Goal: Task Accomplishment & Management: Manage account settings

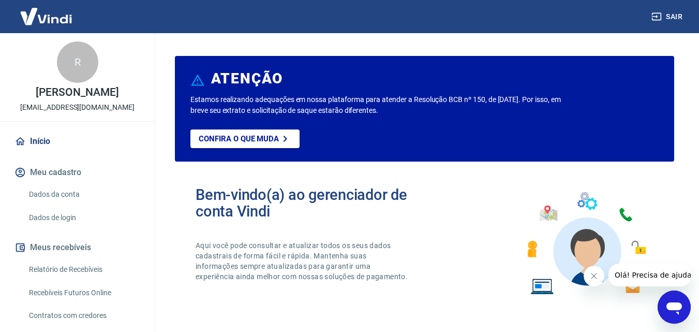
click at [596, 272] on icon "Fechar mensagem da empresa" at bounding box center [593, 276] width 8 height 8
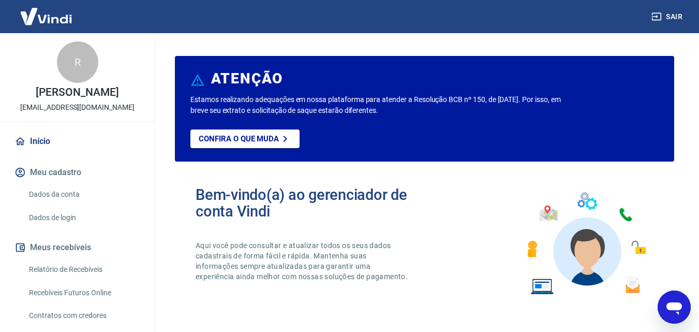
click at [81, 183] on button "Meu cadastro" at bounding box center [77, 172] width 130 height 23
click at [254, 209] on h2 "Bem-vindo(a) ao gerenciador de conta Vindi" at bounding box center [310, 202] width 229 height 33
drag, startPoint x: 258, startPoint y: 128, endPoint x: 262, endPoint y: 137, distance: 10.0
click at [262, 137] on div "Estamos realizando adequações em nossa plataforma para atender a Resolução BCB …" at bounding box center [424, 127] width 468 height 67
click at [262, 137] on p "Confira o que muda" at bounding box center [239, 138] width 80 height 9
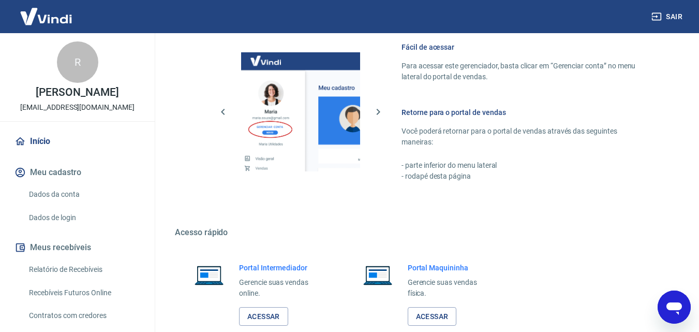
scroll to position [625, 0]
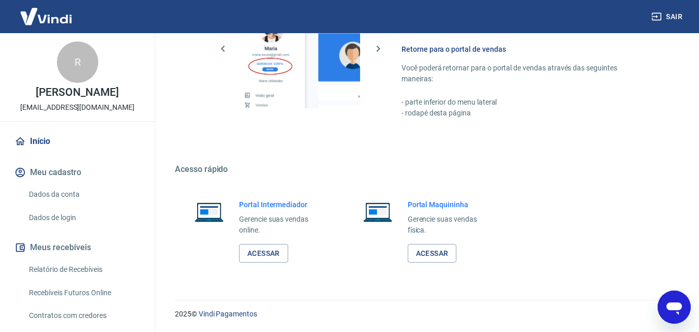
click at [96, 141] on link "Início" at bounding box center [77, 141] width 130 height 23
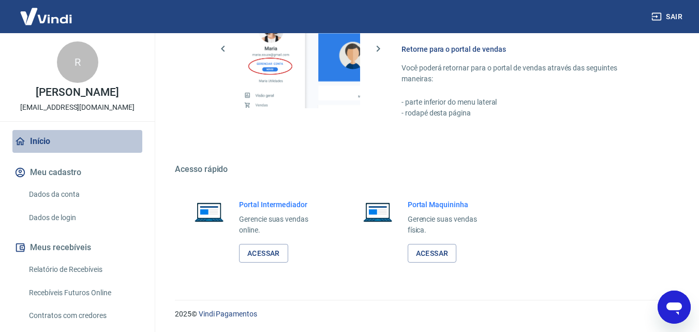
click at [96, 141] on link "Início" at bounding box center [77, 141] width 130 height 23
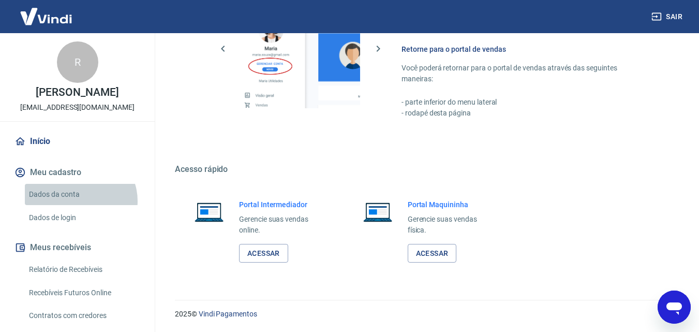
click at [80, 205] on link "Dados da conta" at bounding box center [83, 194] width 117 height 21
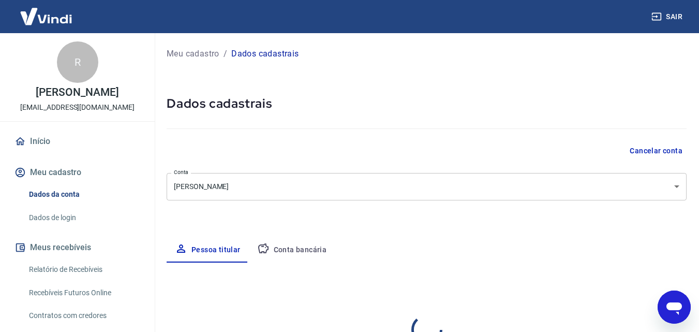
select select "SP"
select select "business"
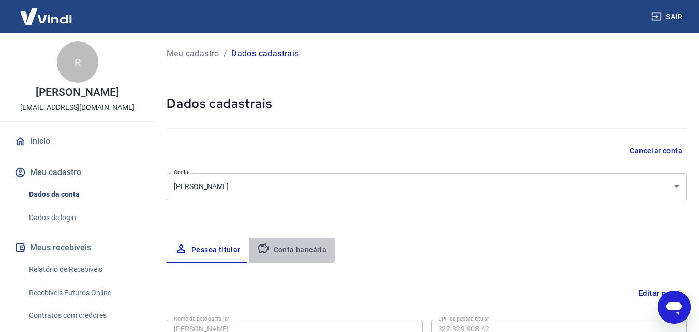
click at [272, 243] on button "Conta bancária" at bounding box center [292, 250] width 86 height 25
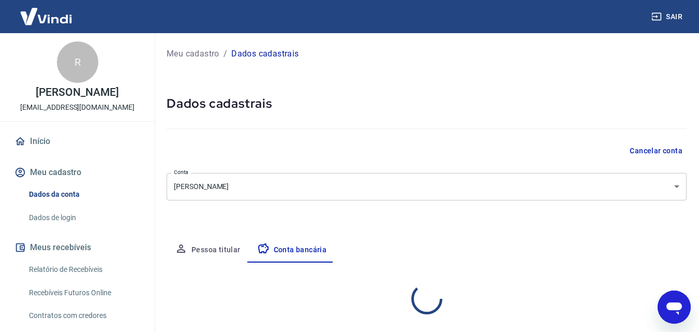
select select "1"
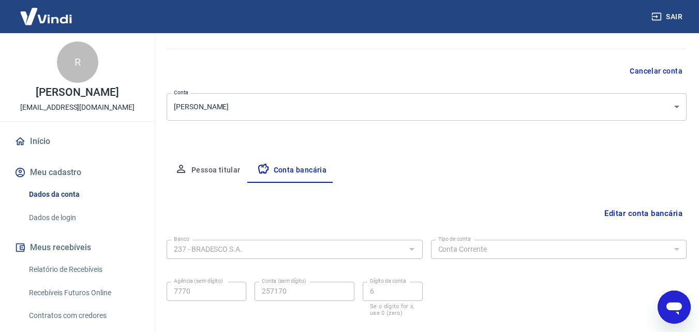
scroll to position [140, 0]
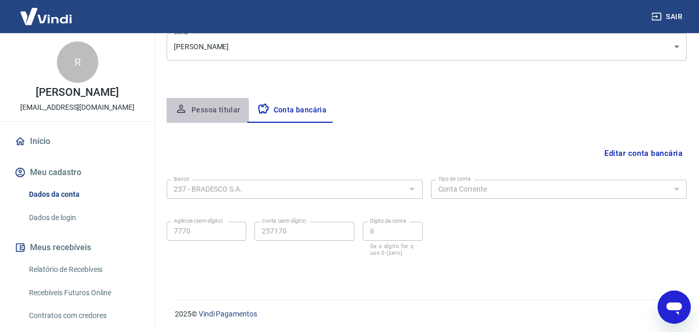
click at [198, 113] on button "Pessoa titular" at bounding box center [208, 110] width 82 height 25
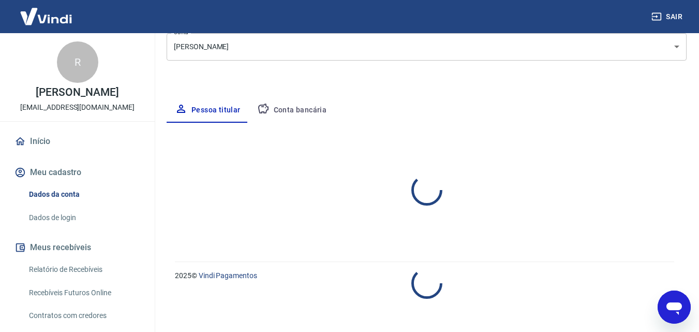
select select "SP"
select select "business"
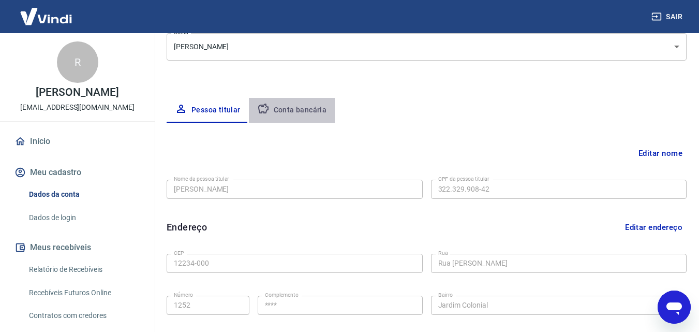
click at [307, 108] on button "Conta bancária" at bounding box center [292, 110] width 86 height 25
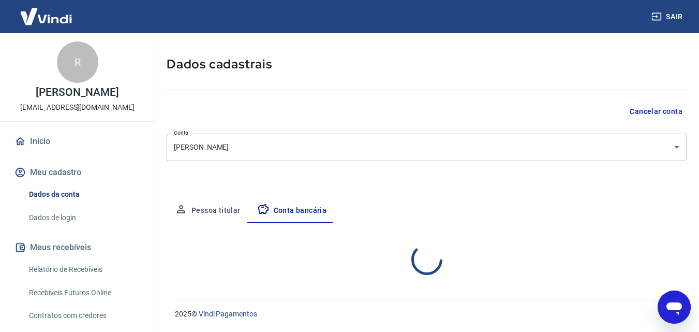
select select "1"
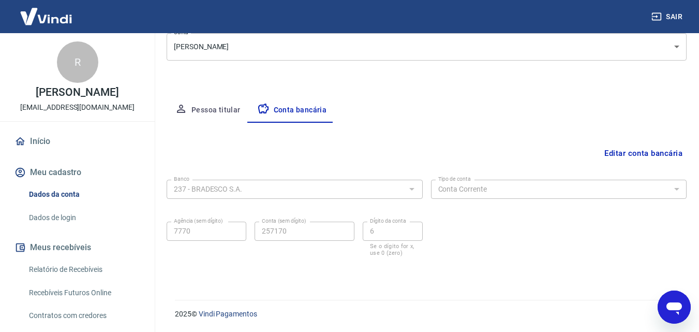
drag, startPoint x: 146, startPoint y: 196, endPoint x: 147, endPoint y: 225, distance: 29.0
click at [147, 225] on div "R Rene Adriano Candido da Silva academiaoverallfitness@gmail.com Início Meu cad…" at bounding box center [77, 182] width 155 height 299
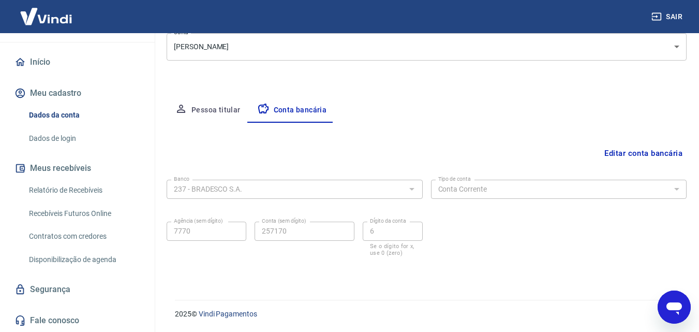
scroll to position [83, 0]
click at [86, 200] on link "Relatório de Recebíveis" at bounding box center [83, 190] width 117 height 21
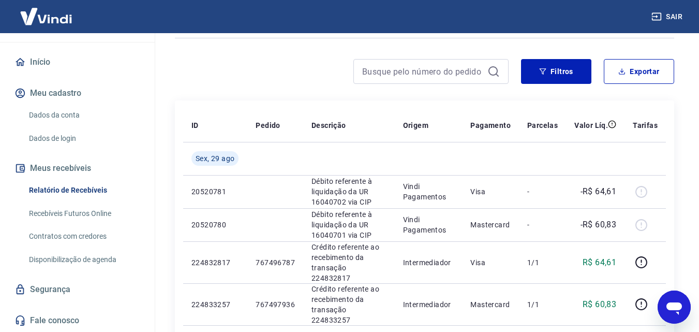
scroll to position [68, 0]
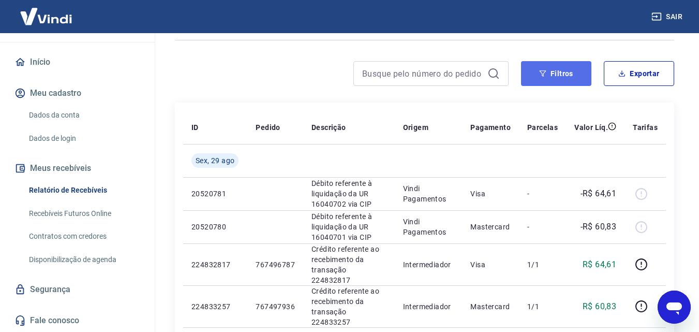
click at [540, 77] on icon "button" at bounding box center [542, 73] width 7 height 7
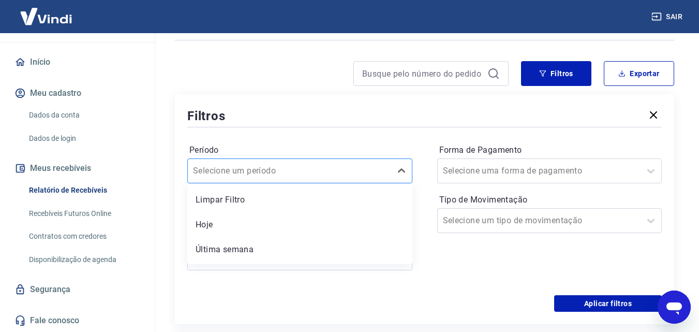
scroll to position [75, 0]
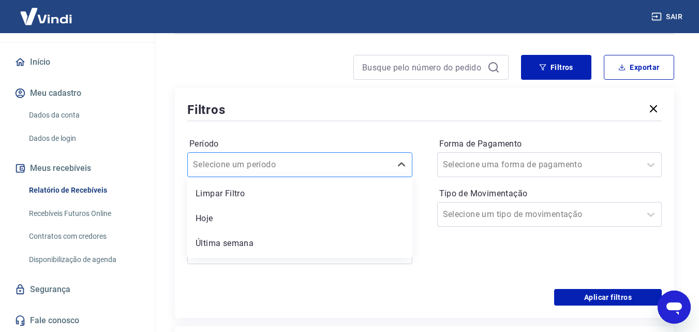
click at [342, 171] on div at bounding box center [289, 164] width 193 height 14
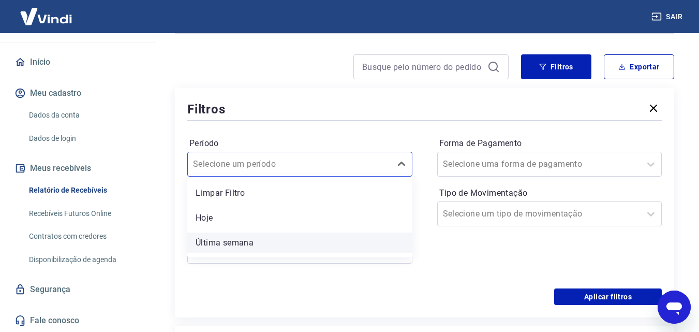
click at [284, 243] on div "Última semana" at bounding box center [299, 242] width 225 height 21
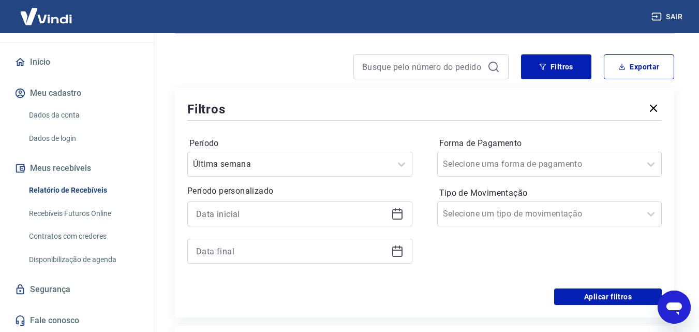
click at [284, 243] on div at bounding box center [299, 251] width 225 height 25
click at [596, 298] on button "Aplicar filtros" at bounding box center [608, 296] width 108 height 17
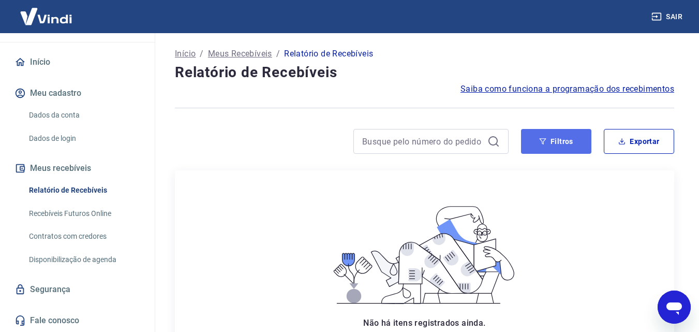
click at [561, 146] on button "Filtros" at bounding box center [556, 141] width 70 height 25
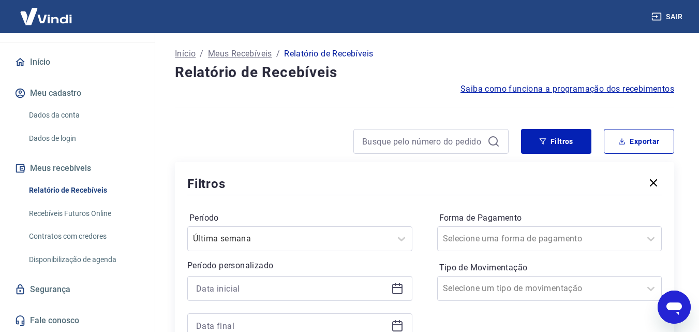
click at [79, 224] on link "Recebíveis Futuros Online" at bounding box center [83, 213] width 117 height 21
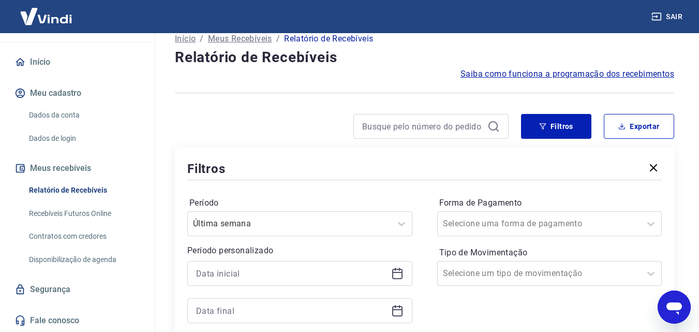
scroll to position [12, 0]
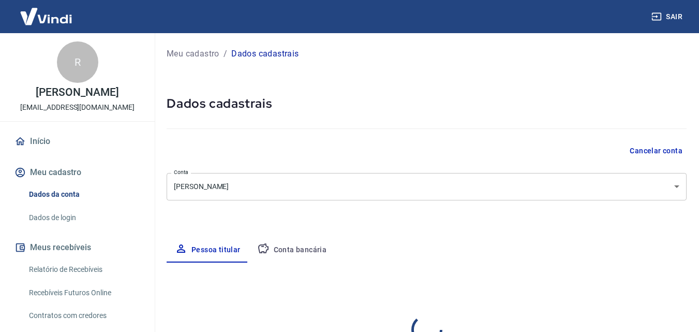
select select "SP"
select select "business"
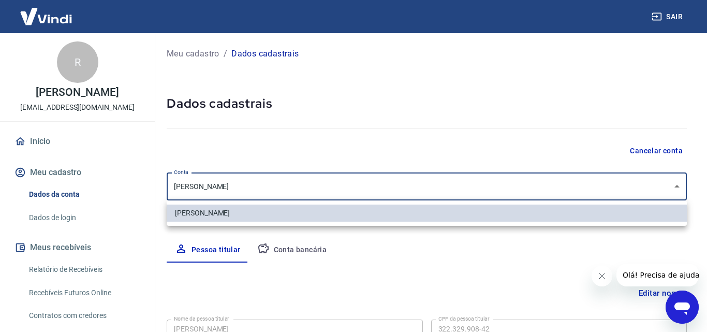
click at [558, 181] on body "Sair R Rene Adriano Candido da Silva academiaoverallfitness@gmail.com Início Me…" at bounding box center [353, 166] width 707 height 332
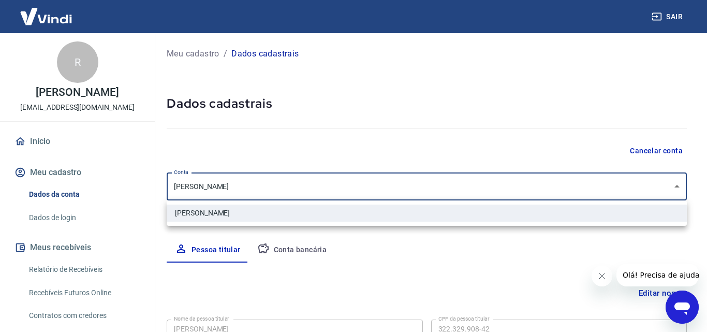
click at [558, 181] on div at bounding box center [353, 166] width 707 height 332
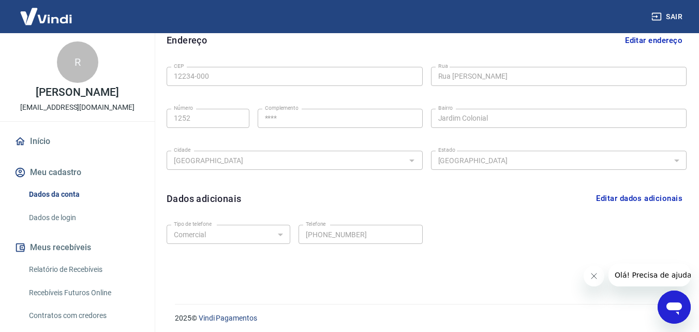
scroll to position [325, 0]
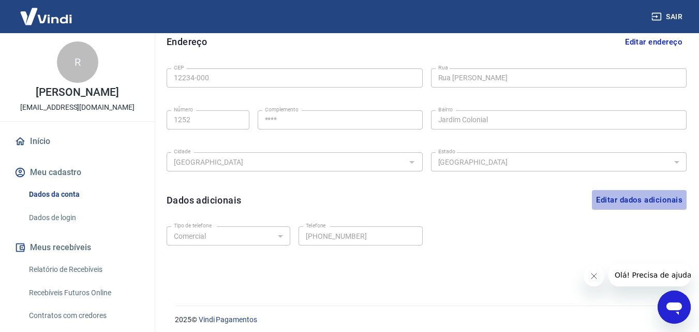
click at [601, 206] on button "Editar dados adicionais" at bounding box center [639, 200] width 95 height 20
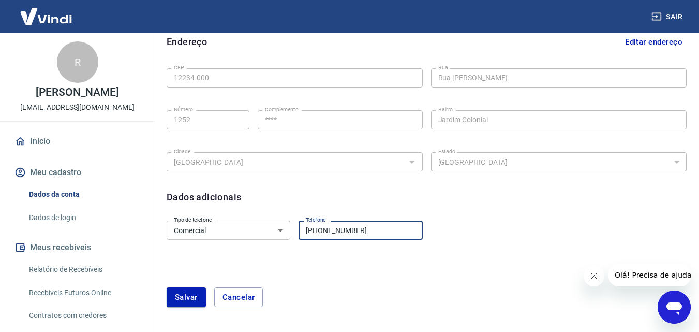
click at [370, 232] on input "(12) 99794-2340" at bounding box center [361, 229] width 124 height 19
click at [382, 285] on div "Salvar Cancelar" at bounding box center [427, 297] width 520 height 45
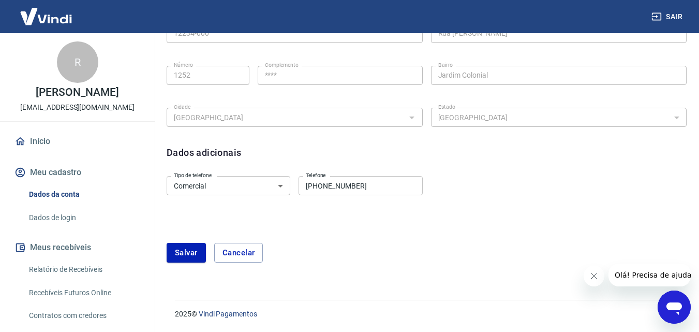
click at [174, 265] on div "Salvar Cancelar" at bounding box center [427, 252] width 520 height 45
click at [191, 243] on button "Salvar" at bounding box center [186, 253] width 39 height 20
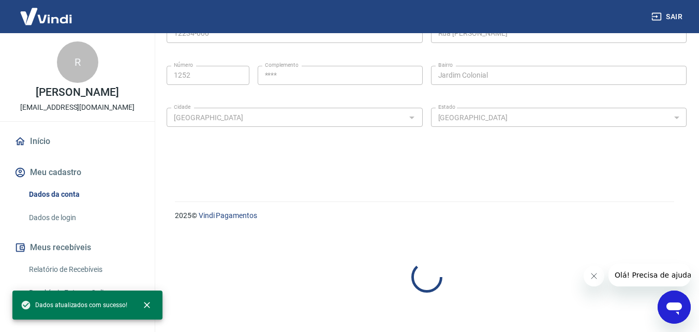
select select "business"
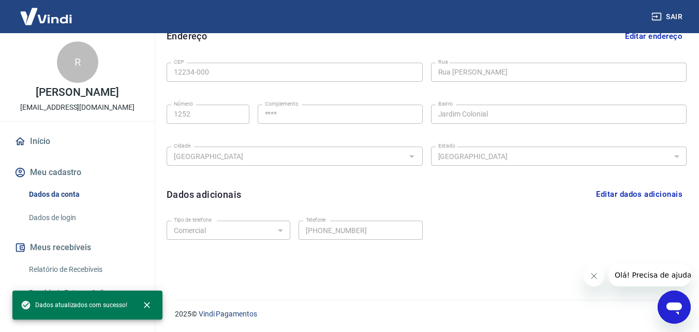
scroll to position [331, 0]
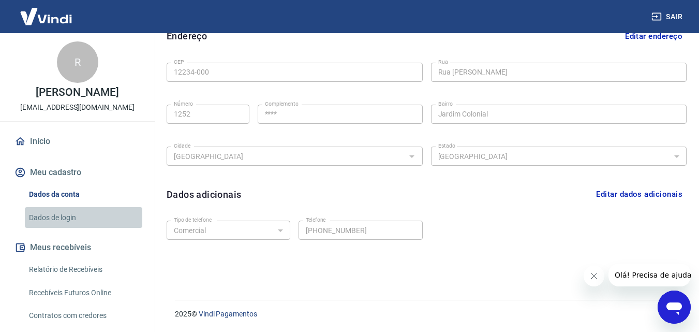
click at [95, 228] on link "Dados de login" at bounding box center [83, 217] width 117 height 21
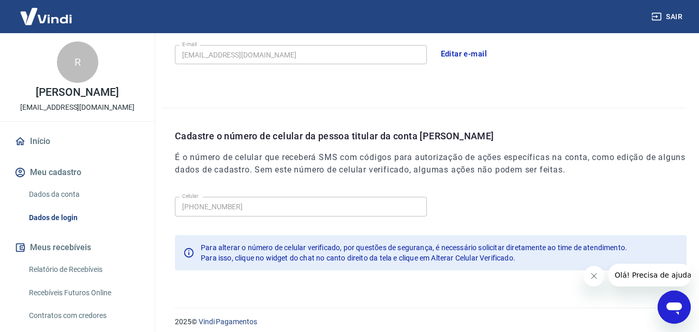
scroll to position [331, 0]
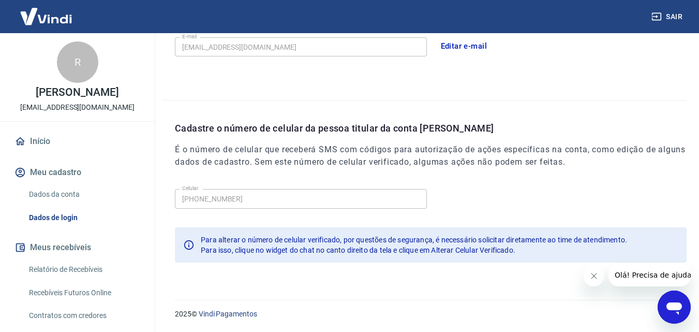
click at [672, 311] on icon "Abrir janela de mensagens" at bounding box center [674, 307] width 19 height 19
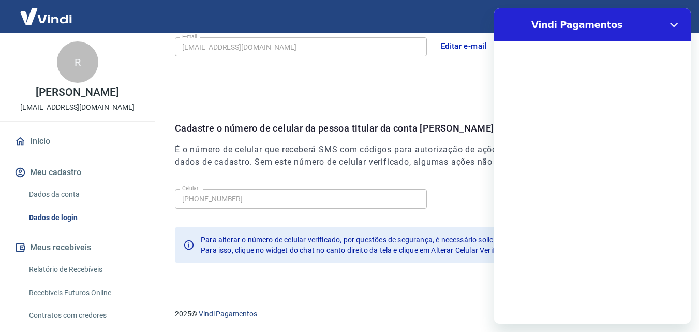
scroll to position [0, 0]
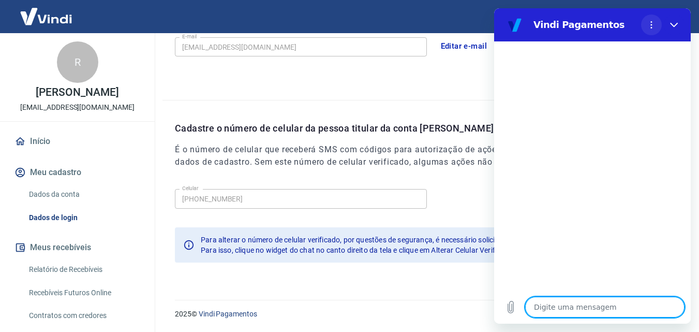
click at [651, 28] on circle "Menu de opções" at bounding box center [652, 28] width 2 height 2
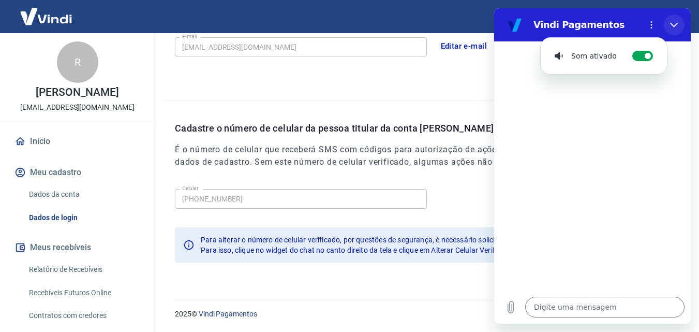
click at [676, 22] on icon "Fechar" at bounding box center [674, 25] width 8 height 8
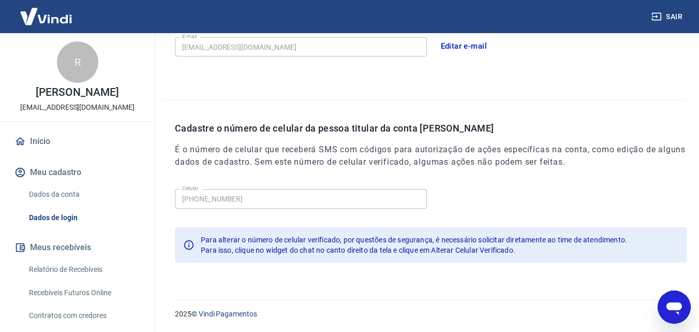
click at [670, 301] on icon "Abrir janela de mensagens" at bounding box center [674, 307] width 19 height 19
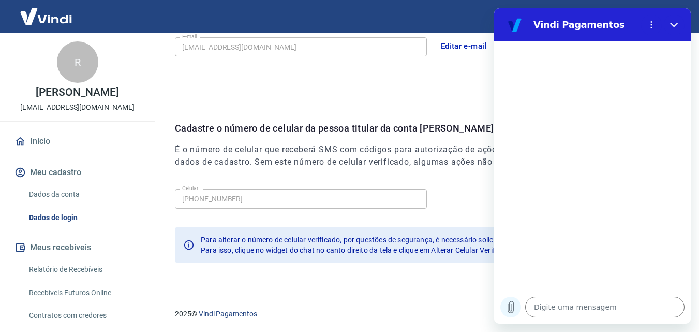
click at [510, 306] on icon "Carregar arquivo" at bounding box center [511, 307] width 6 height 12
click at [675, 25] on icon "Fechar" at bounding box center [674, 25] width 8 height 5
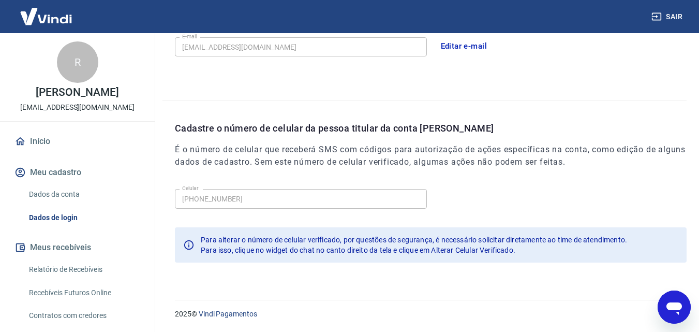
click at [677, 304] on icon "Abrir janela de mensagens" at bounding box center [675, 308] width 16 height 12
type textarea "x"
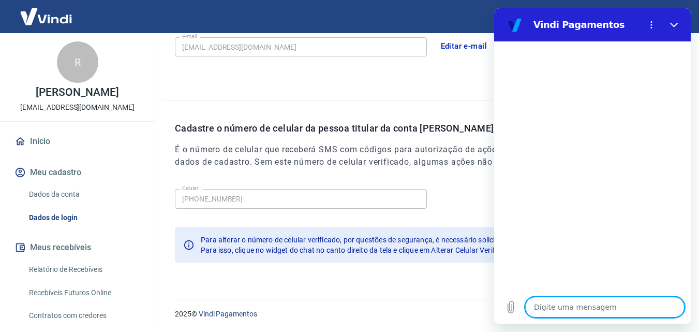
type textarea "a"
type textarea "x"
type textarea "al"
type textarea "x"
type textarea "alt"
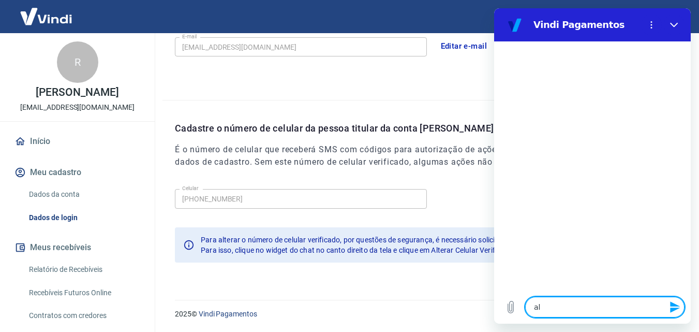
type textarea "x"
type textarea "alte"
type textarea "x"
type textarea "alter"
type textarea "x"
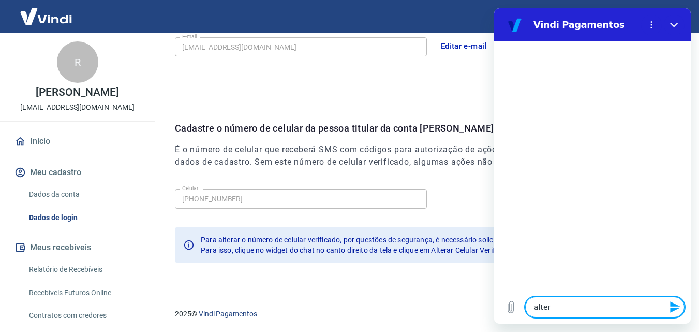
type textarea "altera"
type textarea "x"
type textarea "alterar"
type textarea "x"
type textarea "alterar"
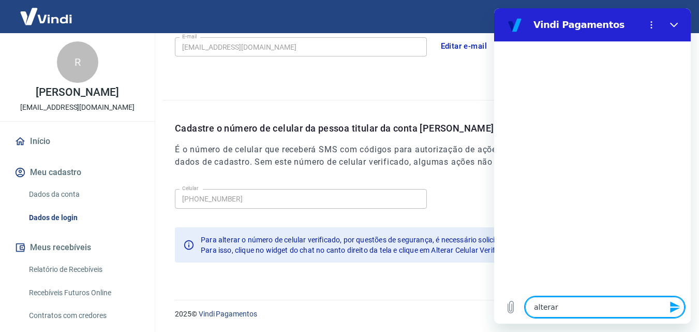
type textarea "x"
type textarea "alterar c"
type textarea "x"
type textarea "alterar ce"
type textarea "x"
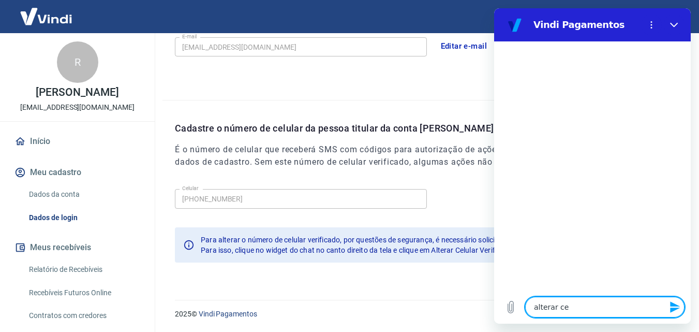
type textarea "alterar cel"
type textarea "x"
type textarea "alterar celu"
type textarea "x"
type textarea "alterar celul"
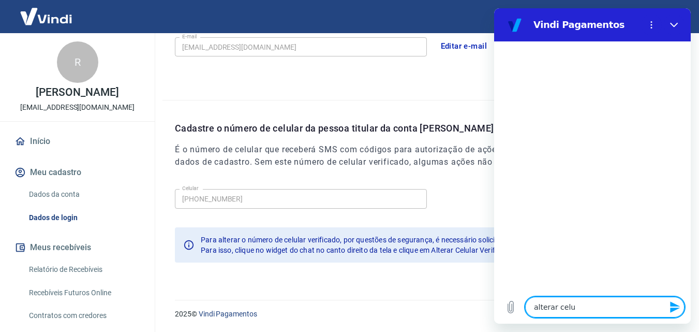
type textarea "x"
type textarea "alterar celula"
type textarea "x"
type textarea "alterar celular"
type textarea "x"
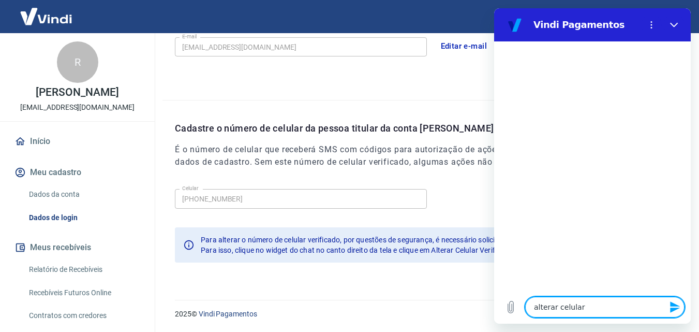
type textarea "alterar celular"
type textarea "x"
type textarea "alterar celular v"
type textarea "x"
type textarea "alterar celular ve"
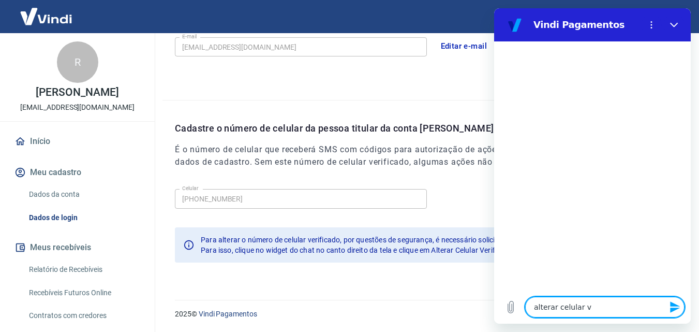
type textarea "x"
type textarea "alterar celular ver"
type textarea "x"
type textarea "alterar celular veri"
type textarea "x"
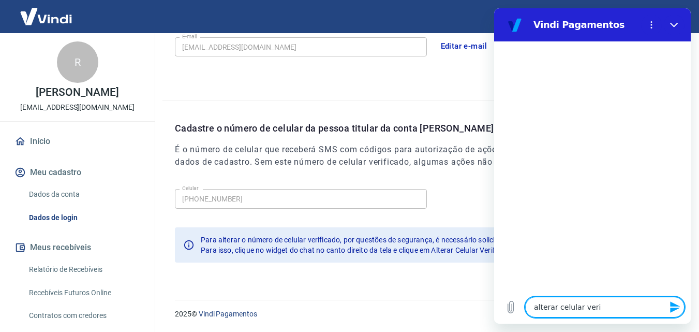
type textarea "alterar celular verif"
type textarea "x"
type textarea "alterar celular verifi"
type textarea "x"
type textarea "alterar celular verific"
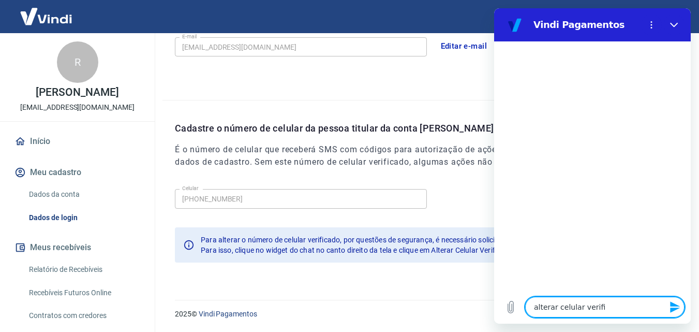
type textarea "x"
type textarea "alterar celular verifica"
type textarea "x"
type textarea "alterar celular verificad"
type textarea "x"
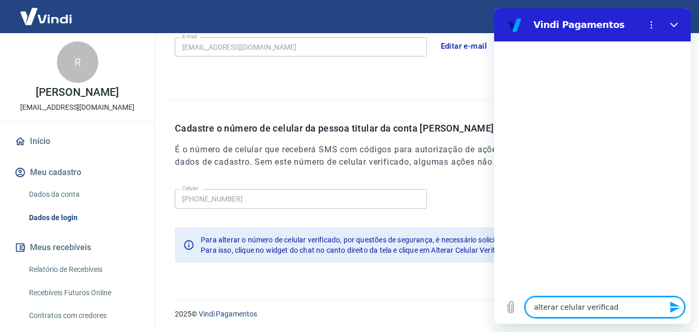
type textarea "alterar celular verificado"
type textarea "x"
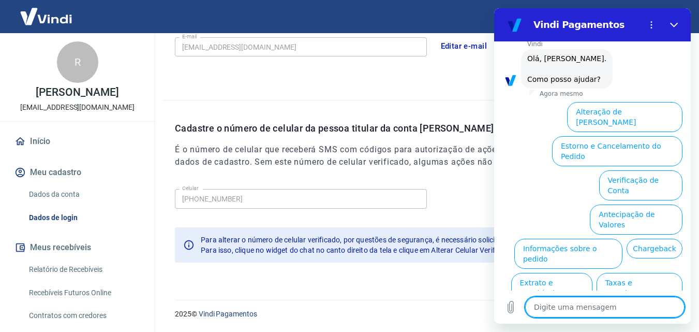
scroll to position [71, 0]
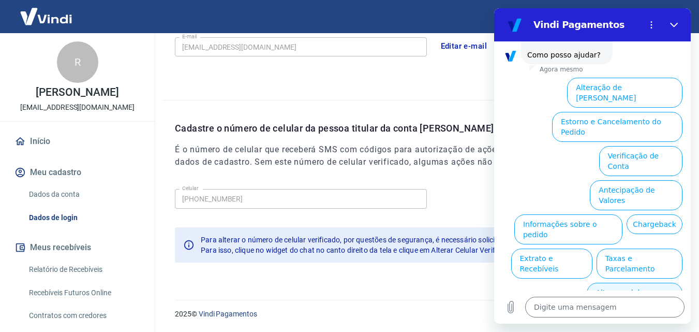
click at [617, 283] on button "Alterar celular verificado" at bounding box center [635, 298] width 96 height 30
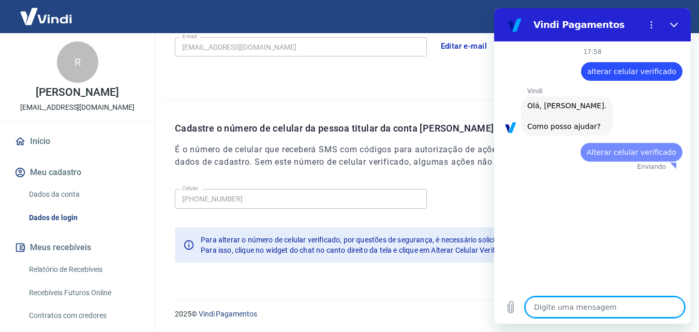
scroll to position [0, 0]
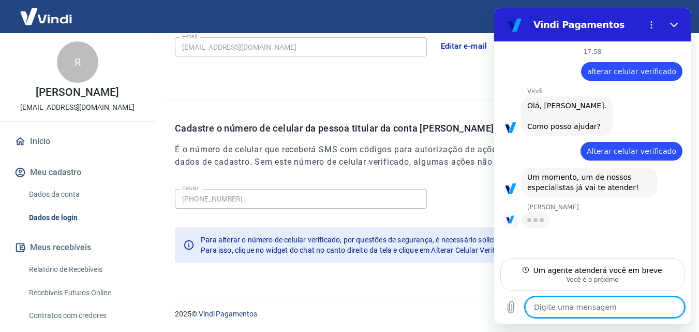
type textarea "x"
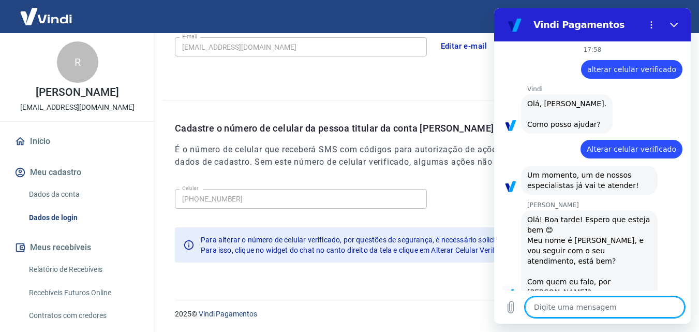
scroll to position [4, 0]
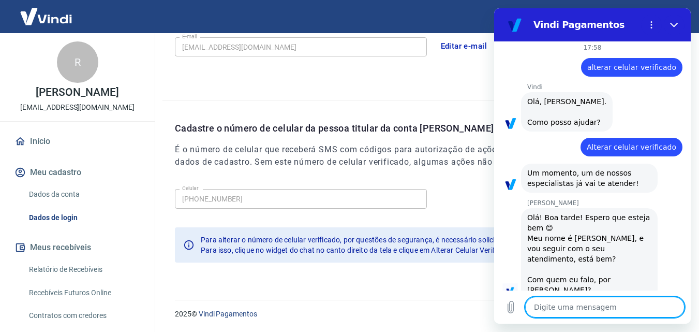
type textarea "r"
type textarea "x"
type textarea "re"
type textarea "x"
type textarea "ren"
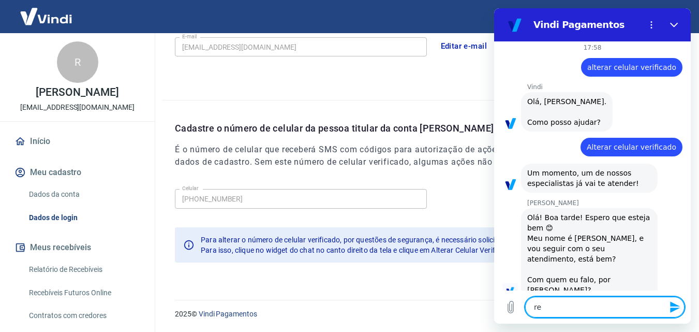
type textarea "x"
type textarea "rene"
type textarea "x"
type textarea "rene"
type textarea "x"
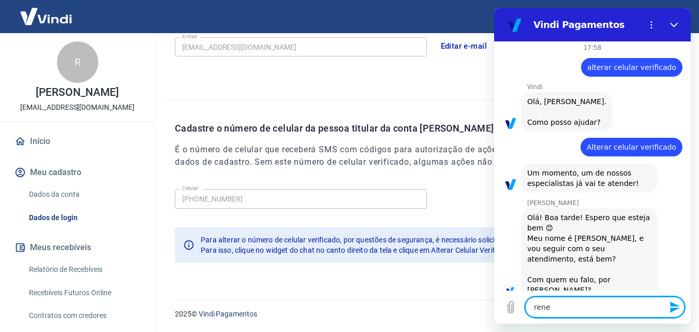
type textarea "rene"
type textarea "x"
type textarea "ren"
type textarea "x"
type textarea "re"
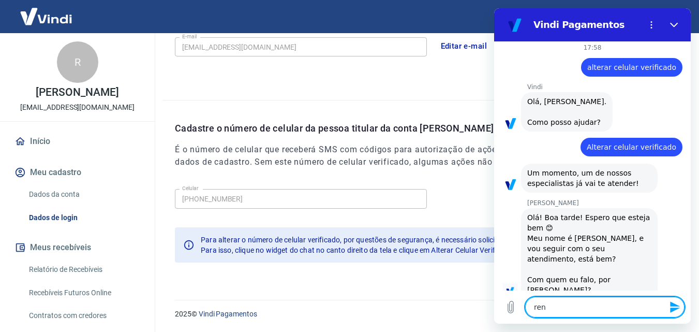
type textarea "x"
type textarea "r"
type textarea "x"
type textarea "o"
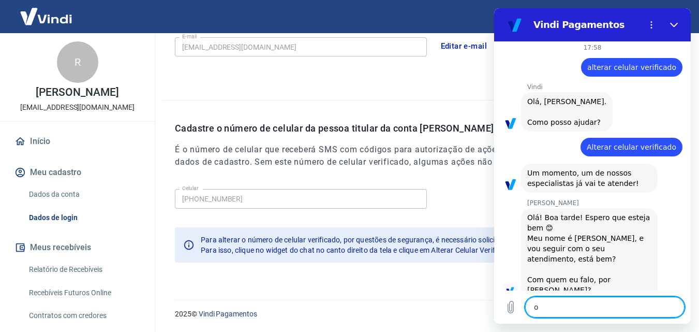
type textarea "x"
type textarea "ol"
type textarea "x"
type textarea "ola"
type textarea "x"
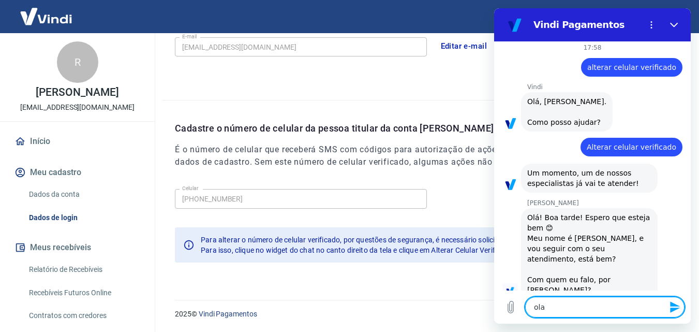
type textarea "ola."
type textarea "x"
type textarea "ola"
type textarea "x"
type textarea "ola,"
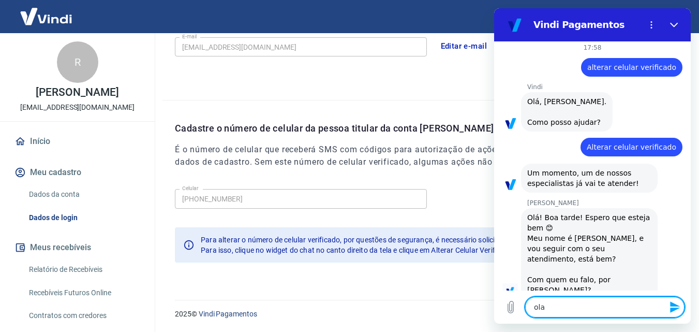
type textarea "x"
type textarea "ola,"
type textarea "x"
type textarea "ola, c"
type textarea "x"
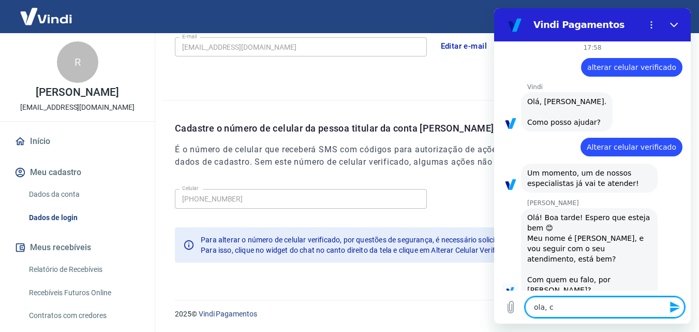
type textarea "ola, co"
type textarea "x"
type textarea "ola, com"
type textarea "x"
type textarea "ola, com"
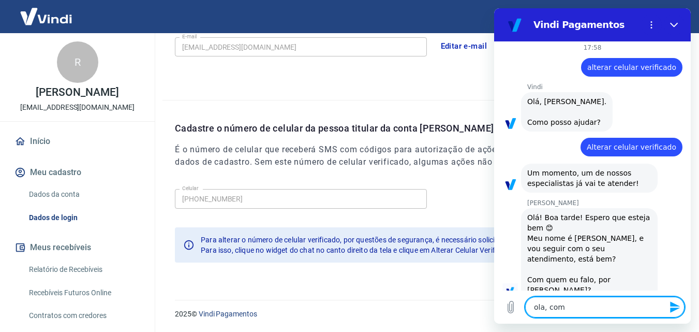
type textarea "x"
type textarea "ola, com R"
type textarea "x"
type textarea "ola, com Re"
type textarea "x"
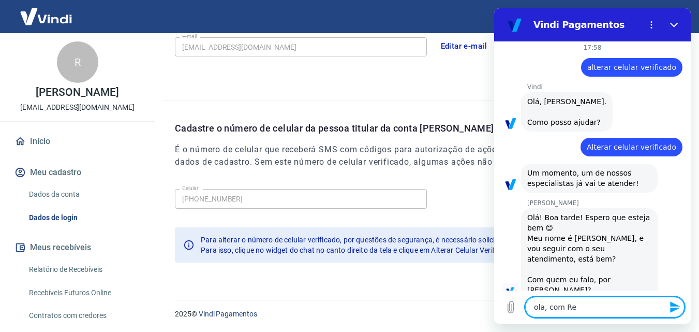
type textarea "ola, com Ren"
type textarea "x"
type textarea "ola, com Rene"
type textarea "x"
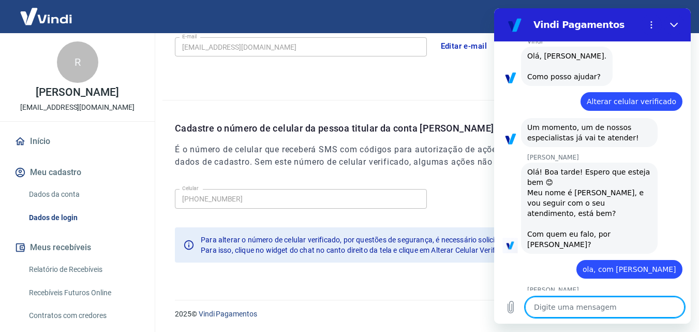
scroll to position [49, 0]
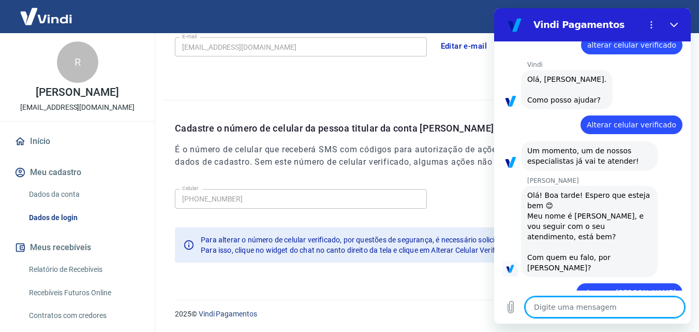
type textarea "x"
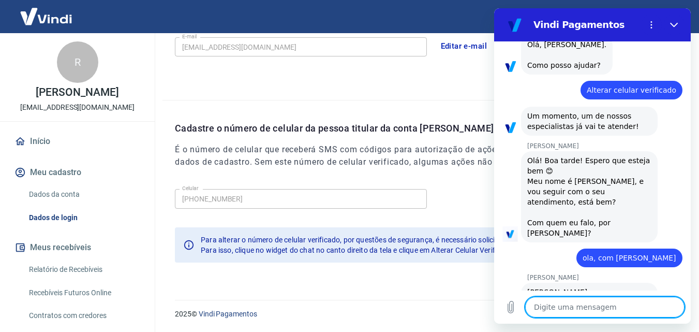
scroll to position [63, 0]
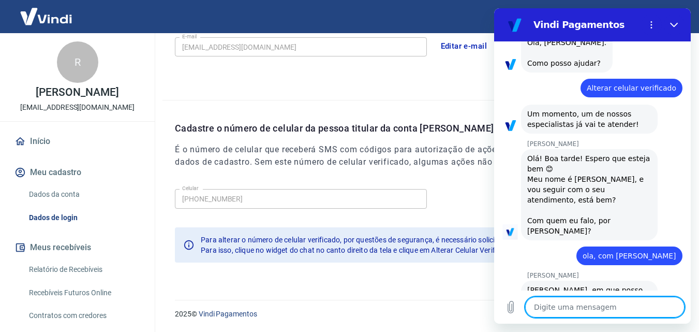
type textarea "g"
type textarea "x"
type textarea "go"
type textarea "x"
type textarea "gos"
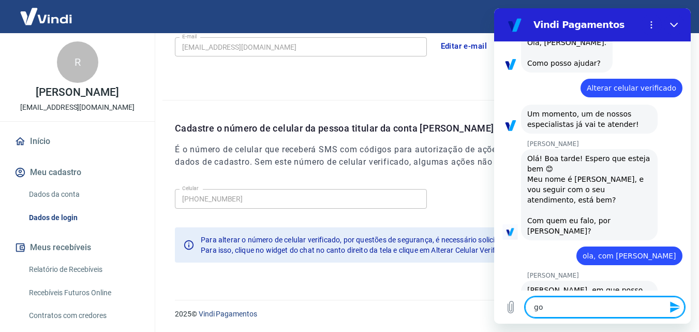
type textarea "x"
type textarea "gost"
type textarea "x"
type textarea "gosta"
type textarea "x"
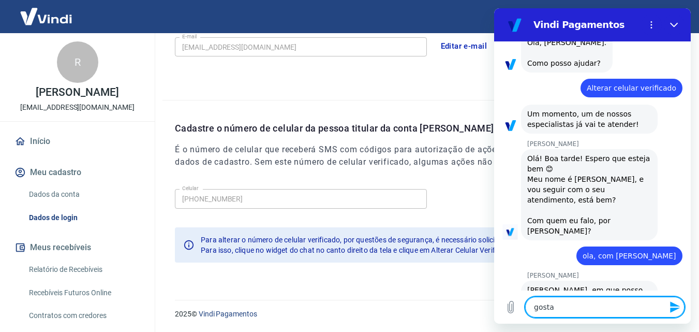
type textarea "gostar"
type textarea "x"
type textarea "gostari"
type textarea "x"
type textarea "gostaria"
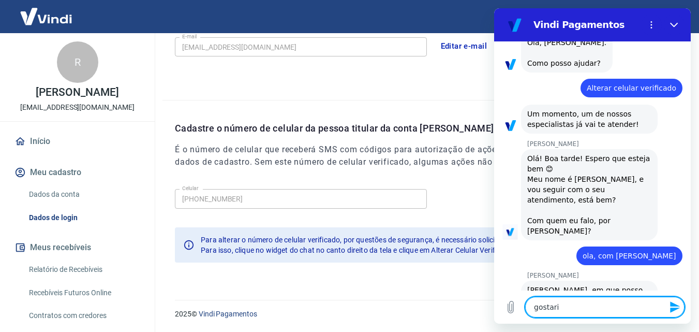
type textarea "x"
type textarea "gostaria"
type textarea "x"
type textarea "gostaria d"
type textarea "x"
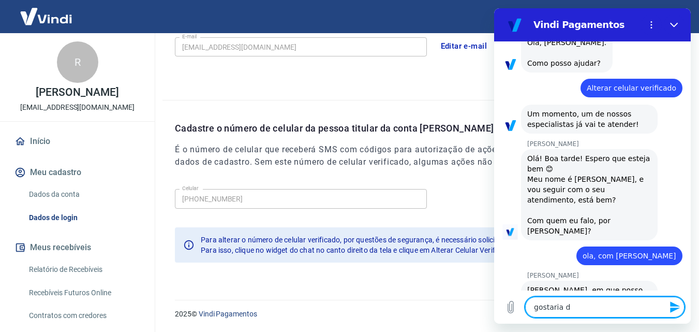
type textarea "gostaria de"
type textarea "x"
type textarea "gostaria de"
type textarea "x"
type textarea "gostaria de a"
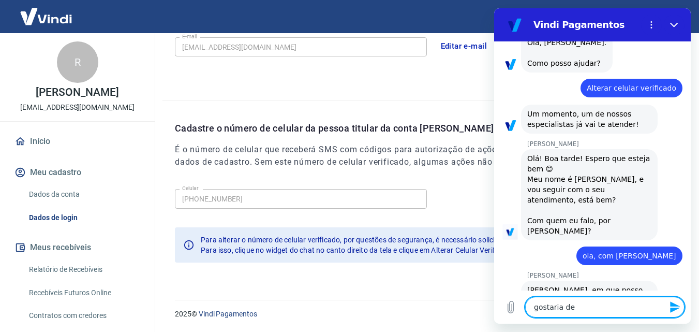
type textarea "x"
type textarea "gostaria de al"
type textarea "x"
type textarea "gostaria de alt"
type textarea "x"
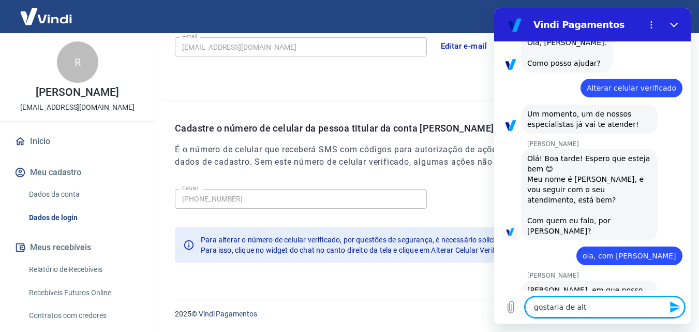
type textarea "gostaria de alte"
type textarea "x"
type textarea "gostaria de alter"
type textarea "x"
type textarea "gostaria de altera"
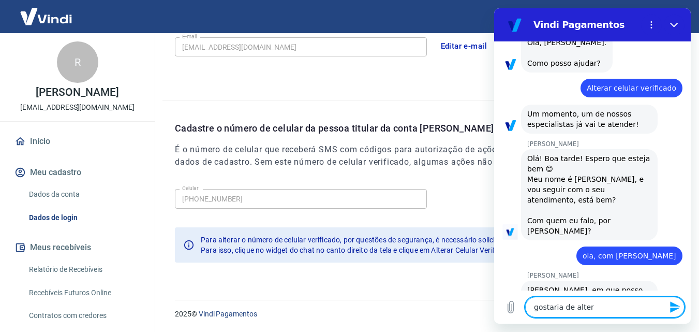
type textarea "x"
type textarea "gostaria de alterar"
type textarea "x"
type textarea "gostaria de alterar"
type textarea "x"
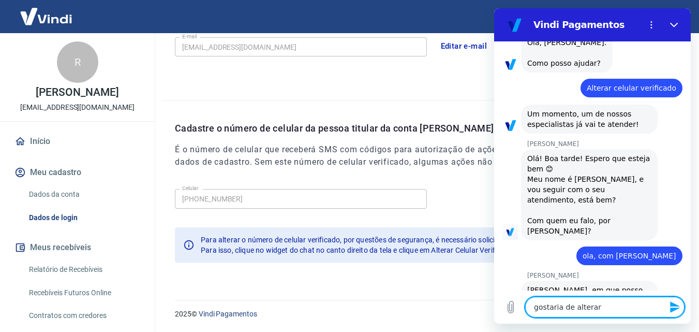
type textarea "gostaria de alterar c"
type textarea "x"
type textarea "gostaria de alterar ce"
type textarea "x"
type textarea "gostaria de alterar cel"
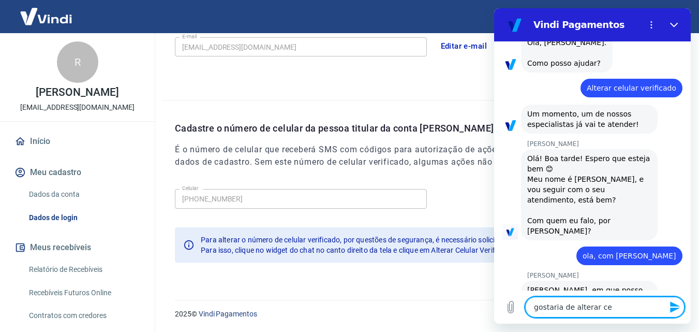
type textarea "x"
type textarea "gostaria de alterar celu"
type textarea "x"
type textarea "gostaria de alterar celul"
type textarea "x"
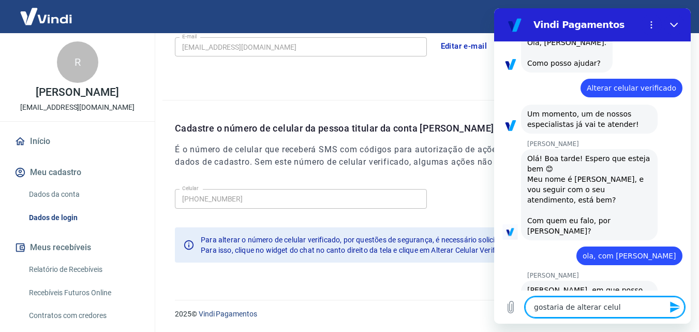
type textarea "gostaria de alterar celula"
type textarea "x"
type textarea "gostaria de alterar celular"
type textarea "x"
type textarea "gostaria de alterar celular"
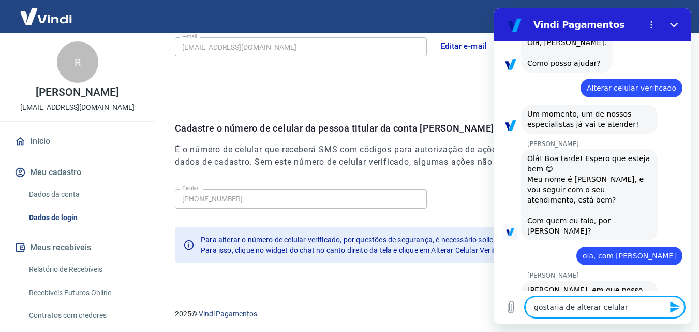
type textarea "x"
type textarea "gostaria de alterar celular d"
type textarea "x"
type textarea "gostaria de alterar celular de"
type textarea "x"
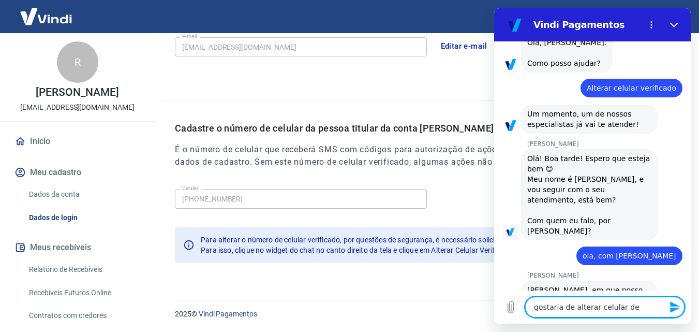
type textarea "gostaria de alterar celular de"
type textarea "x"
type textarea "gostaria de alterar celular de v"
type textarea "x"
type textarea "gostaria de alterar celular de ve"
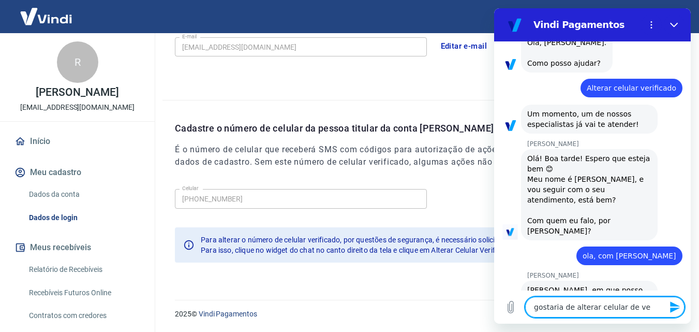
type textarea "x"
type textarea "gostaria de alterar celular de ver"
type textarea "x"
type textarea "gostaria de alterar celular de veri"
type textarea "x"
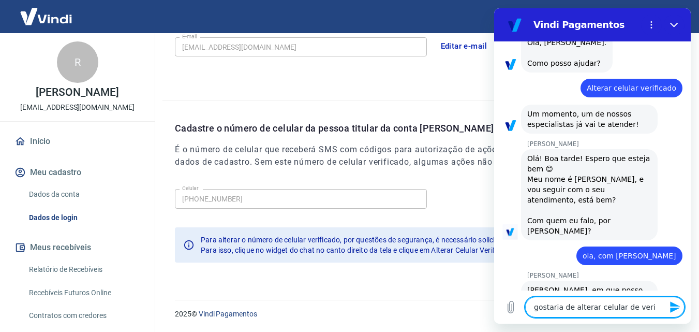
type textarea "gostaria de alterar celular de verif"
type textarea "x"
type textarea "gostaria de alterar celular de verifi"
type textarea "x"
type textarea "gostaria de alterar celular de verific"
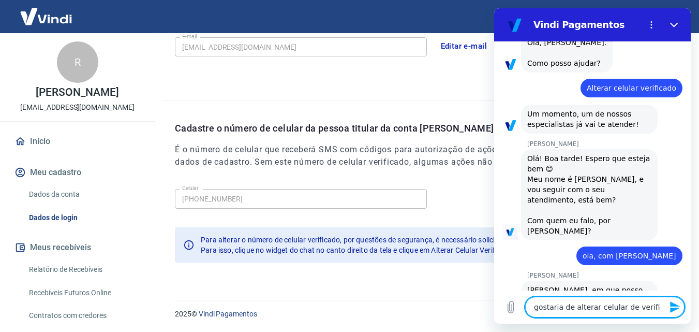
type textarea "x"
type textarea "gostaria de alterar celular de verifica"
type textarea "x"
type textarea "gostaria de alterar celular de verificaç"
type textarea "x"
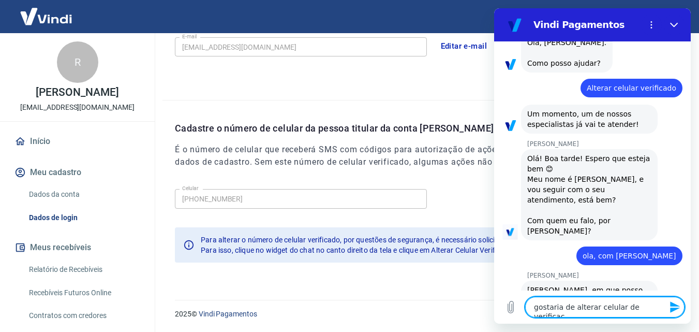
type textarea "gostaria de alterar celular de verificaçã"
type textarea "x"
type textarea "gostaria de alterar celular de verificação"
type textarea "x"
type textarea "gostaria de alterar celular de verificação"
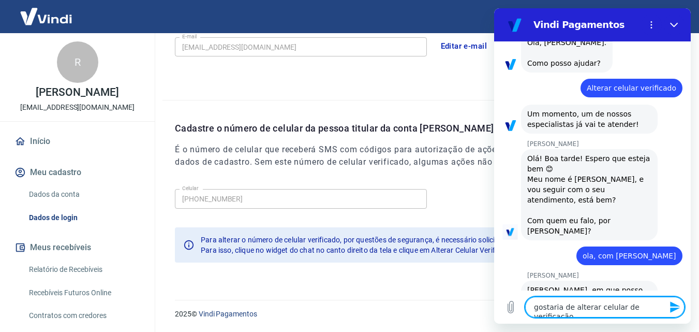
type textarea "x"
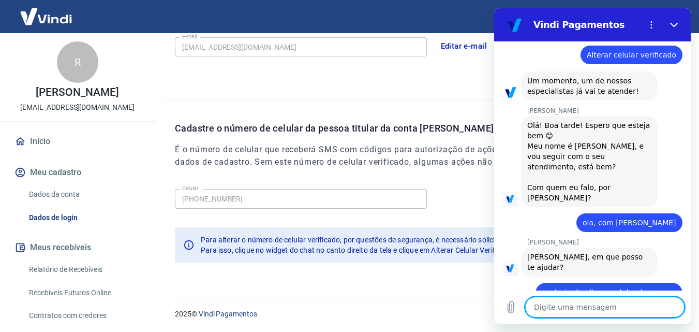
scroll to position [98, 0]
type textarea "x"
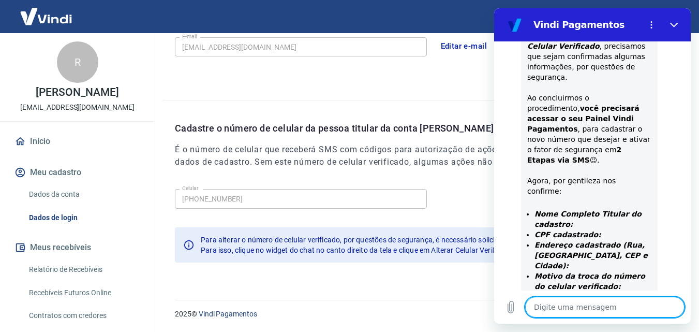
scroll to position [419, 0]
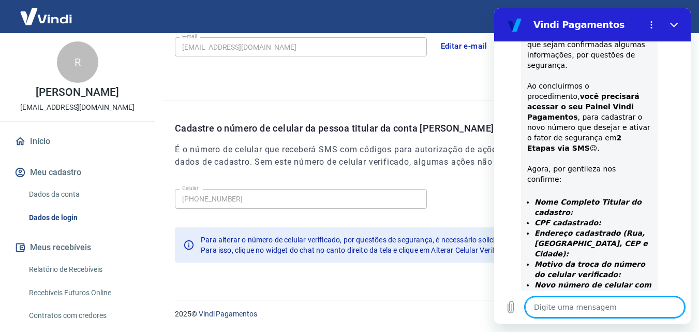
type textarea "r"
type textarea "x"
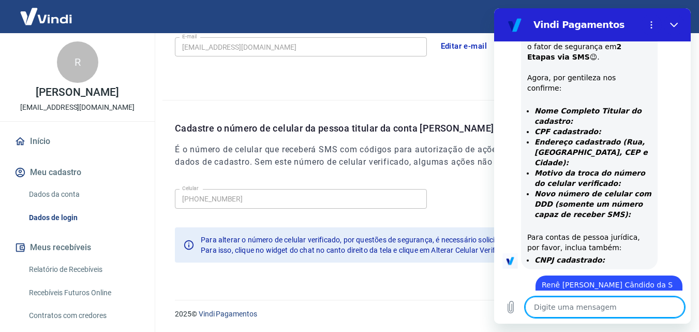
scroll to position [512, 0]
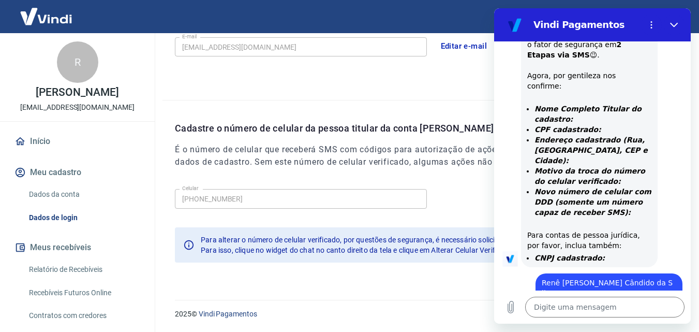
click at [667, 327] on span "Rua Carlos Nunes de Paula 1252" at bounding box center [628, 332] width 97 height 10
click at [573, 323] on div "diz: Rua Carlos Nunes de Paula 1252" at bounding box center [627, 332] width 109 height 19
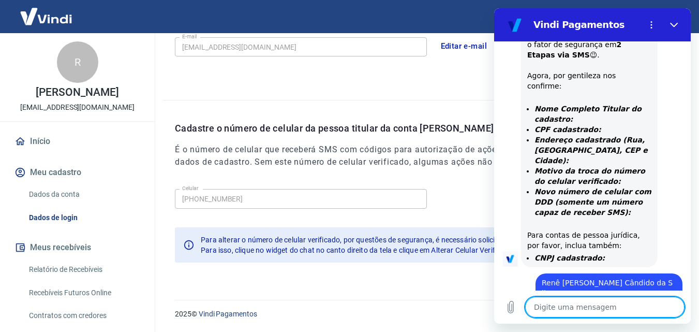
click at [601, 310] on textarea at bounding box center [604, 307] width 159 height 21
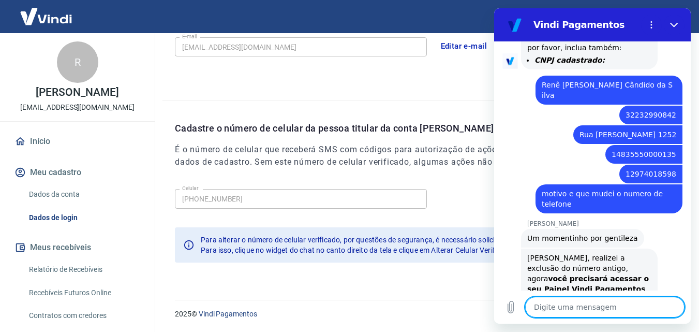
scroll to position [712, 0]
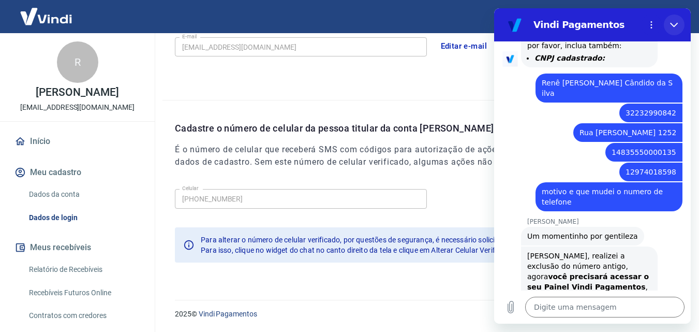
click at [678, 20] on button "Fechar" at bounding box center [674, 24] width 21 height 21
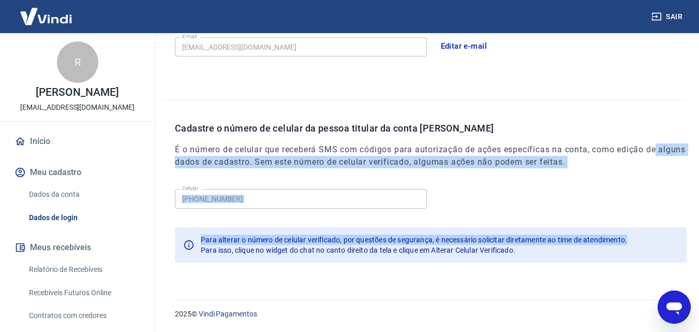
drag, startPoint x: 699, startPoint y: 201, endPoint x: 700, endPoint y: 151, distance: 50.2
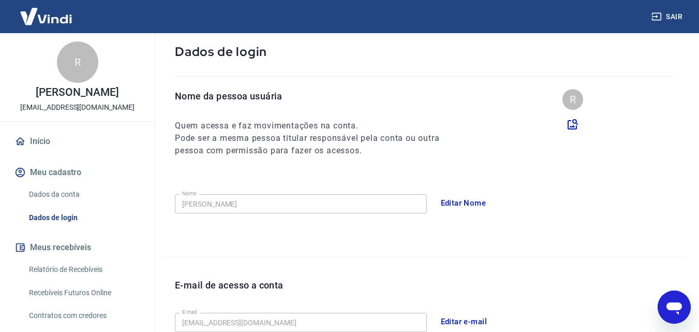
scroll to position [331, 0]
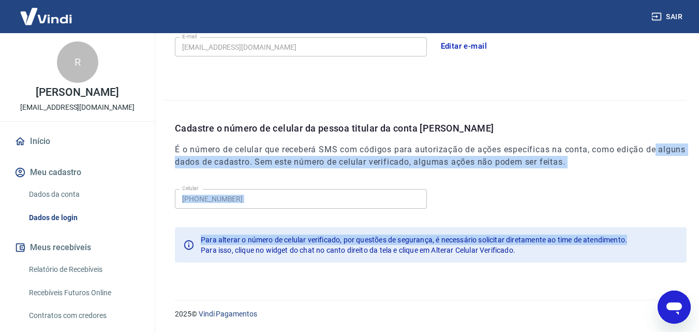
click at [91, 303] on link "Recebíveis Futuros Online" at bounding box center [83, 292] width 117 height 21
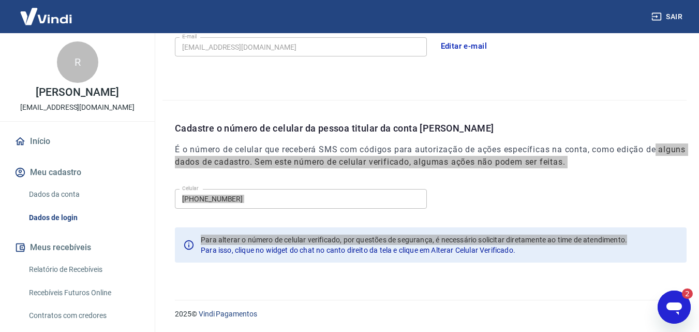
scroll to position [0, 0]
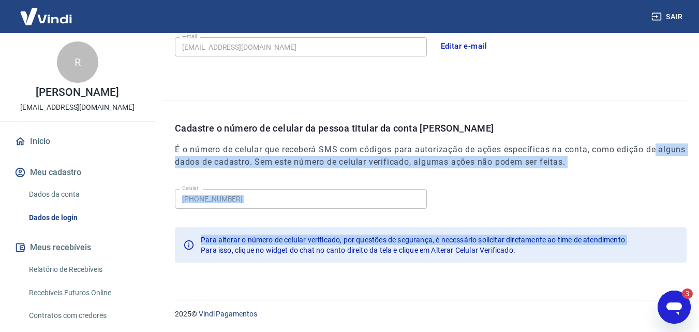
click at [672, 21] on button "Sair" at bounding box center [668, 16] width 37 height 19
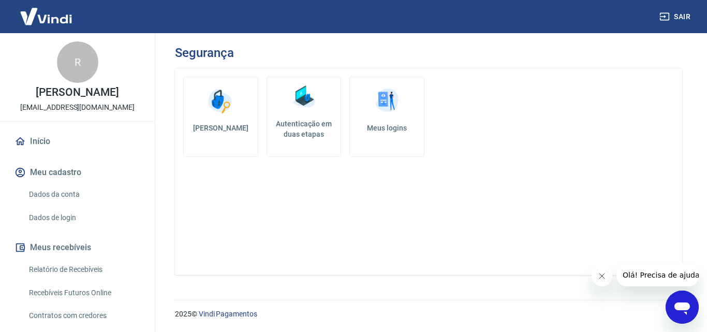
click at [293, 122] on h5 "Autenticação em duas etapas" at bounding box center [304, 129] width 66 height 21
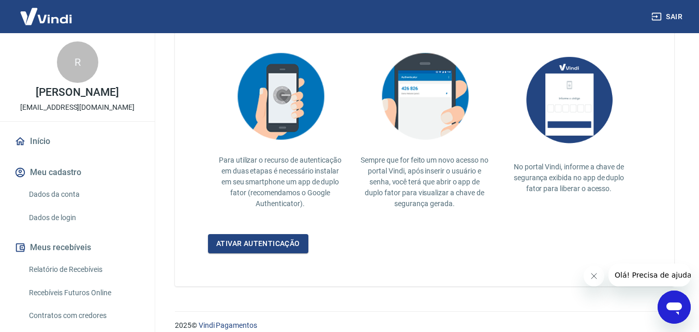
scroll to position [228, 0]
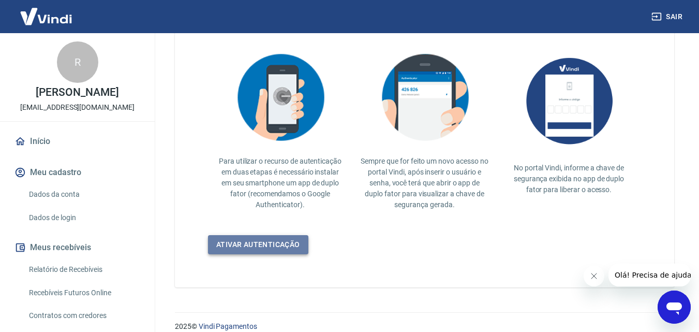
click at [254, 252] on link "Ativar autenticação" at bounding box center [258, 244] width 100 height 19
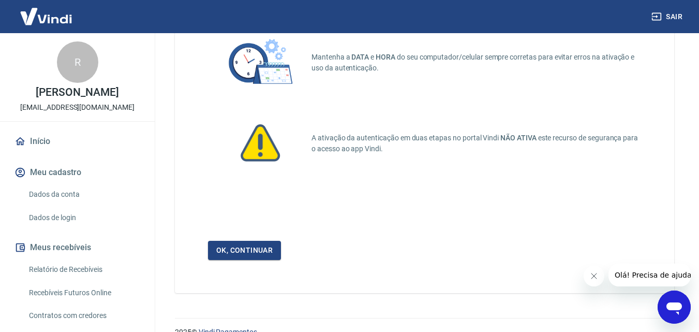
scroll to position [83, 0]
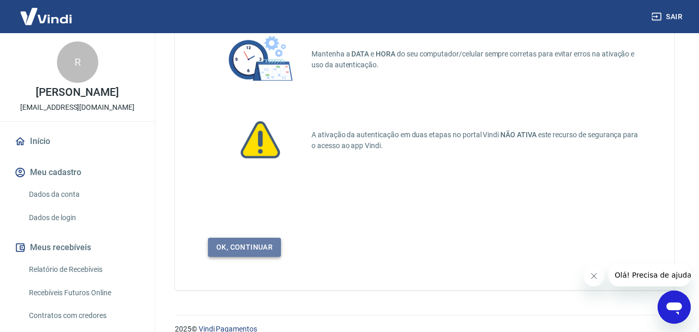
click at [261, 256] on link "Ok, continuar" at bounding box center [244, 247] width 73 height 19
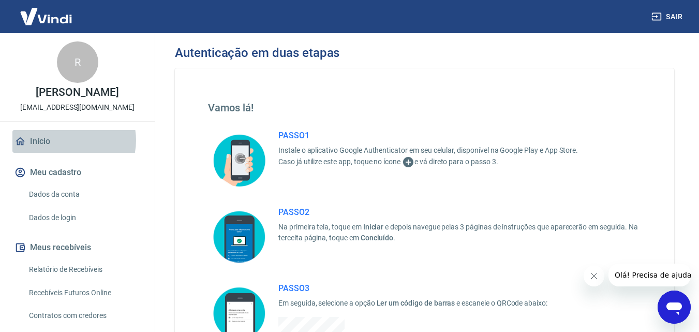
click at [68, 151] on link "Início" at bounding box center [77, 141] width 130 height 23
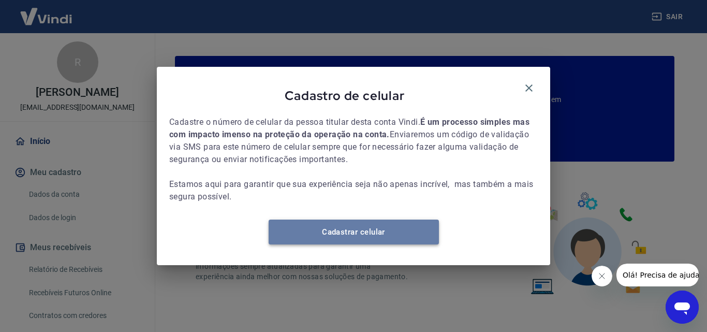
click at [361, 230] on link "Cadastrar celular" at bounding box center [354, 231] width 170 height 25
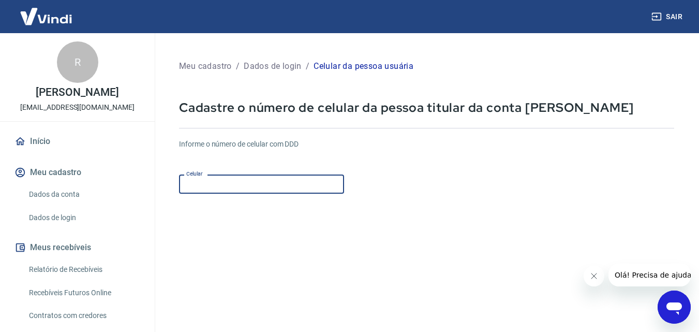
click at [271, 188] on input "Celular" at bounding box center [261, 183] width 165 height 19
type input "[PHONE_NUMBER]"
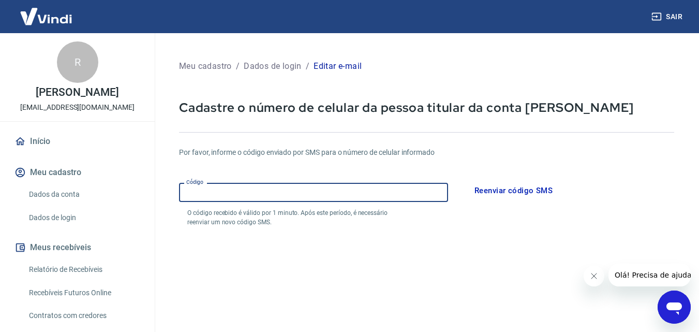
click at [401, 184] on input "Código" at bounding box center [313, 192] width 269 height 19
type input "423554"
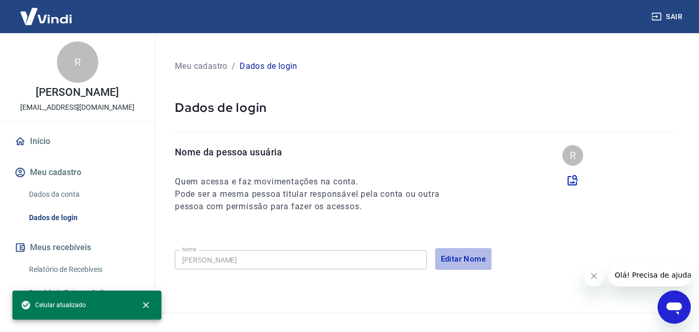
click at [465, 255] on button "Editar Nome" at bounding box center [463, 259] width 57 height 22
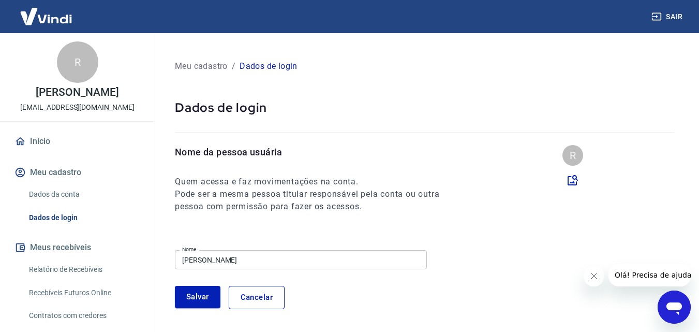
click at [348, 262] on input "[PERSON_NAME]" at bounding box center [301, 259] width 252 height 19
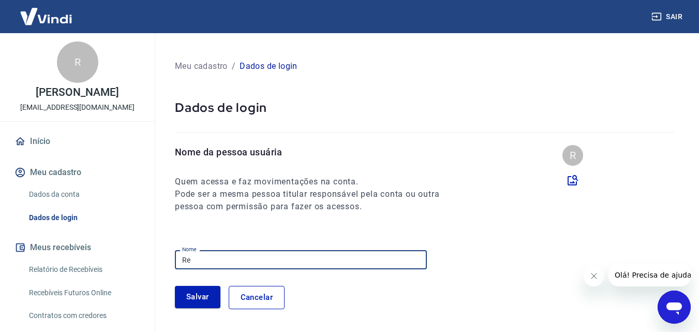
type input "R"
type input "F"
type input "[PERSON_NAME]"
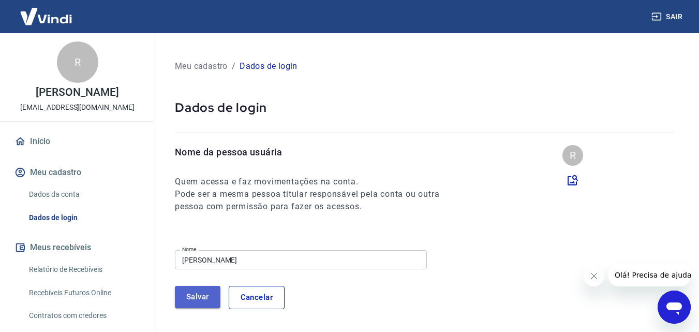
click at [206, 300] on button "Salvar" at bounding box center [198, 297] width 46 height 22
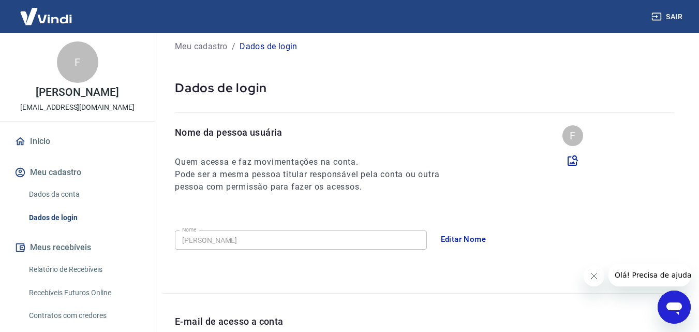
scroll to position [18, 0]
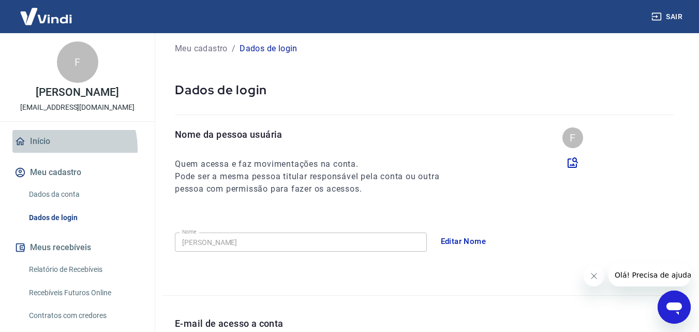
click at [63, 153] on link "Início" at bounding box center [77, 141] width 130 height 23
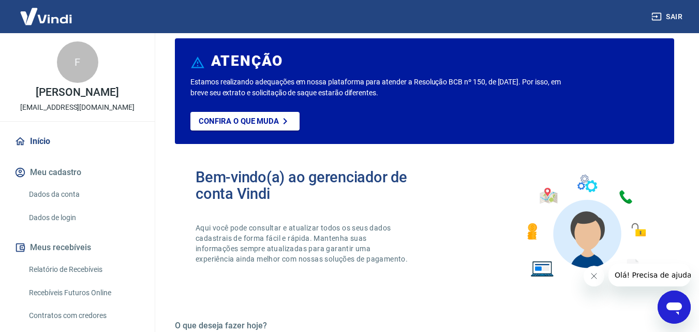
click at [96, 278] on link "Relatório de Recebíveis" at bounding box center [83, 269] width 117 height 21
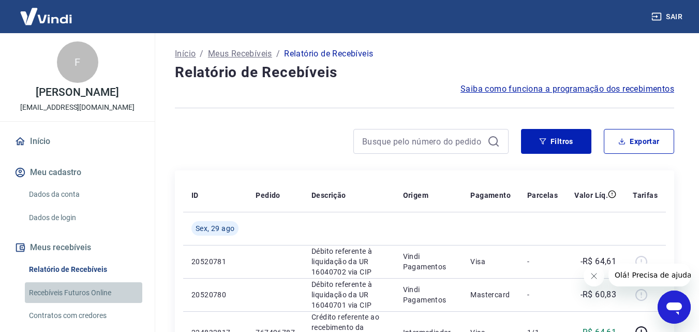
click at [99, 299] on link "Recebíveis Futuros Online" at bounding box center [83, 292] width 117 height 21
